Goal: Find specific page/section: Locate a particular part of the current website

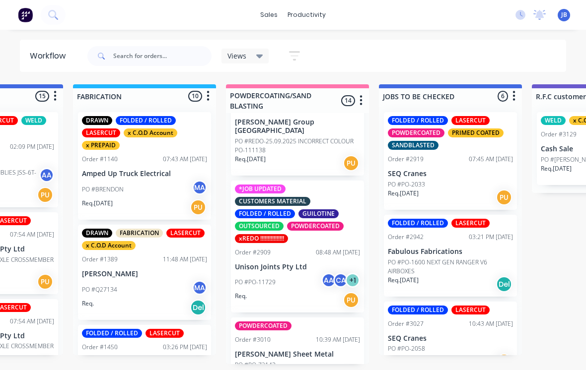
scroll to position [417, 0]
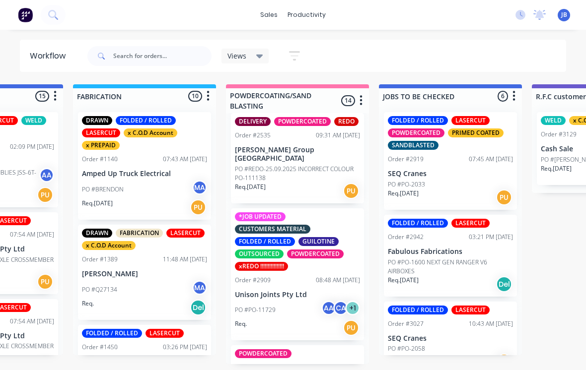
click at [268, 291] on p "Unison Joints Pty Ltd" at bounding box center [297, 295] width 125 height 8
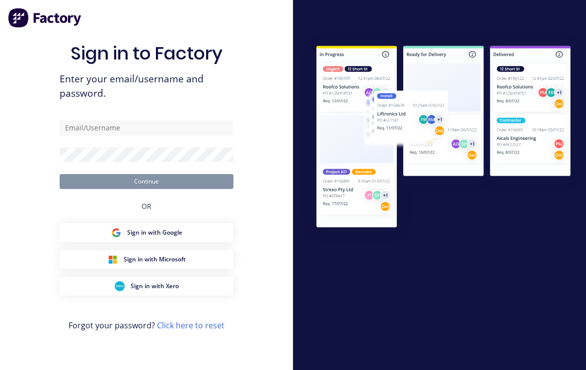
scroll to position [15, 0]
click at [80, 127] on input "text" at bounding box center [147, 128] width 174 height 15
type input "[EMAIL_ADDRESS][DOMAIN_NAME]"
click at [146, 174] on button "Continue" at bounding box center [147, 181] width 174 height 15
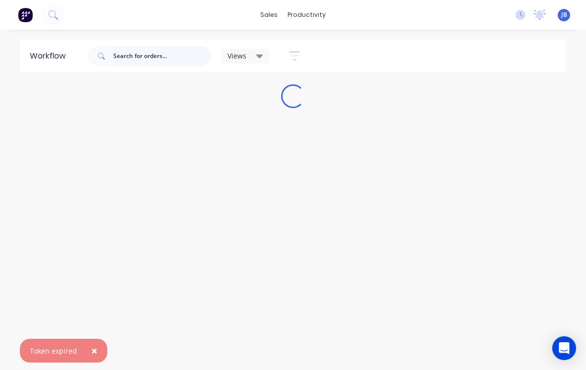
click at [137, 58] on input "text" at bounding box center [162, 56] width 98 height 20
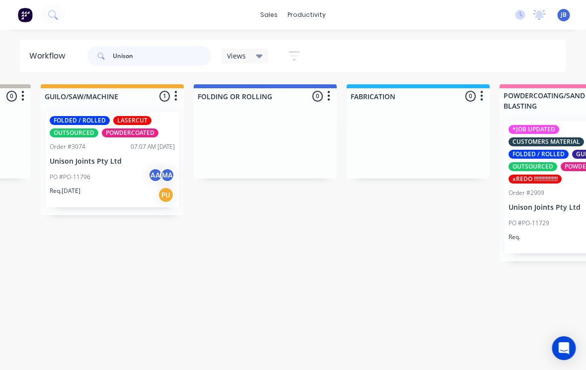
type input "Unison"
click at [88, 179] on p "PO #PO-11796" at bounding box center [70, 177] width 41 height 9
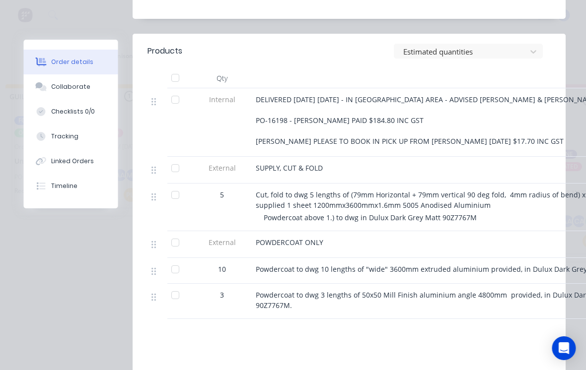
scroll to position [0, 475]
click at [468, 304] on div "Powdercoat to dwg 3 lengths of 50x50 Mill Finish aluminium angle 4800mm provide…" at bounding box center [450, 301] width 397 height 35
click at [368, 316] on div "Products Estimated quantities Qty Internal DELIVERED [DATE] [DATE] - IN PC AREA…" at bounding box center [349, 257] width 433 height 447
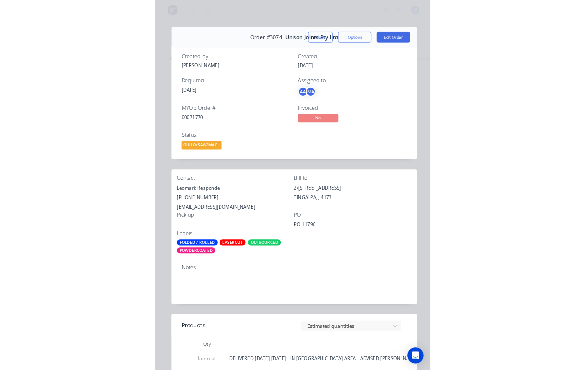
scroll to position [0, 0]
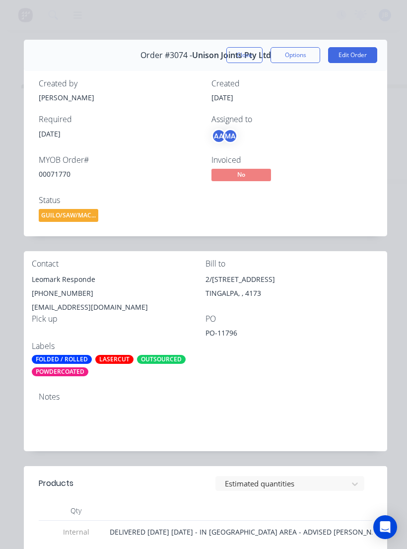
click at [51, 232] on div "Created by [PERSON_NAME] Created [DATE] Required [DATE] Assigned to AA MA MYOB …" at bounding box center [205, 151] width 363 height 169
